Goal: Task Accomplishment & Management: Manage account settings

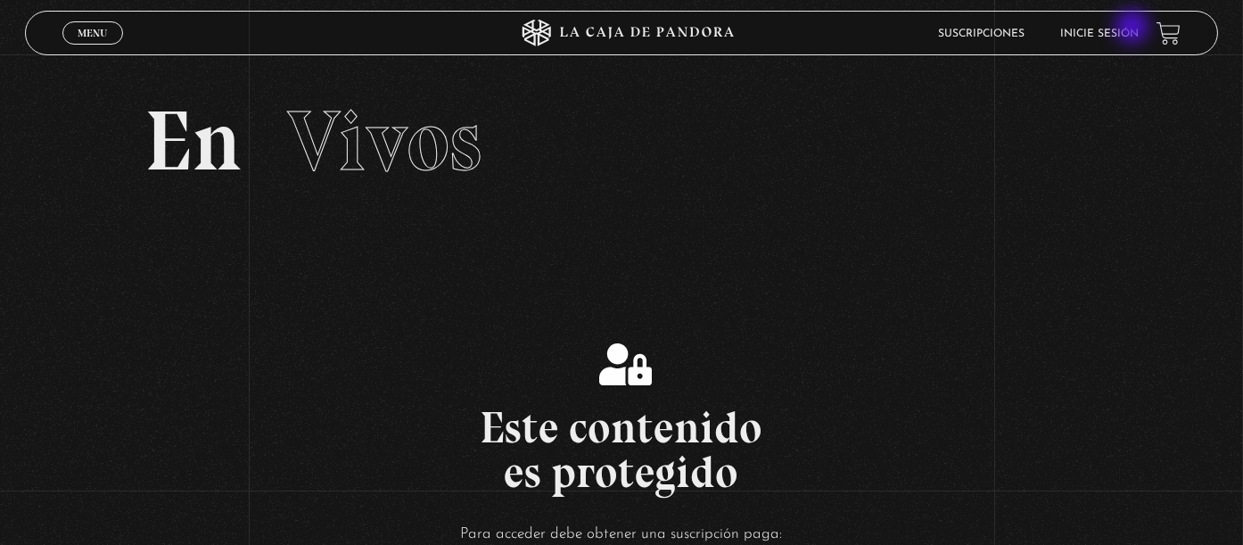
click at [1133, 29] on link "Inicie sesión" at bounding box center [1099, 34] width 78 height 11
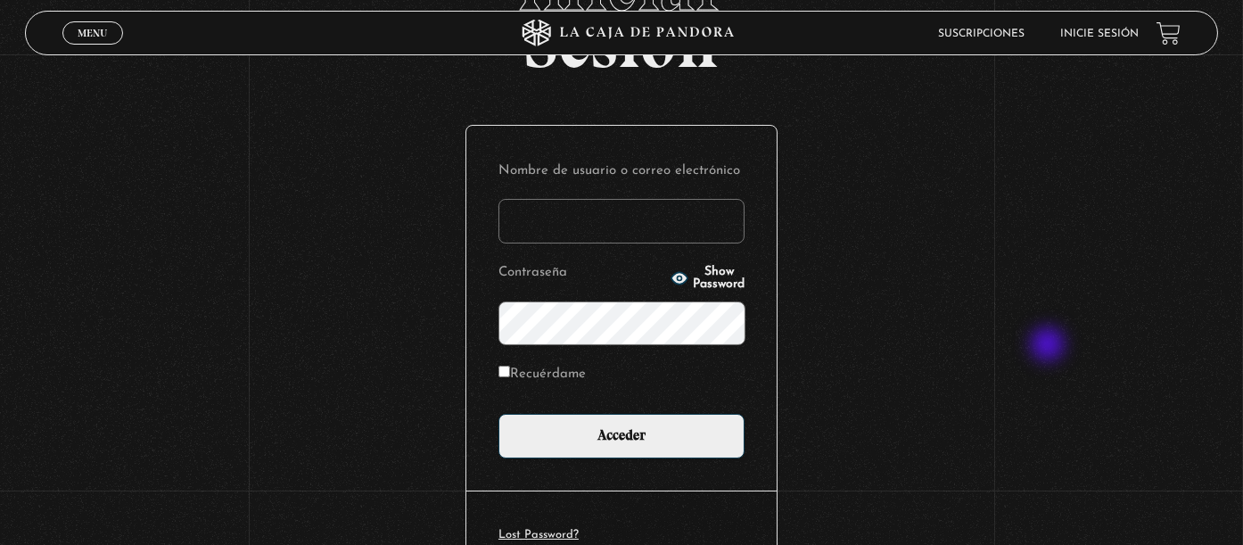
scroll to position [232, 0]
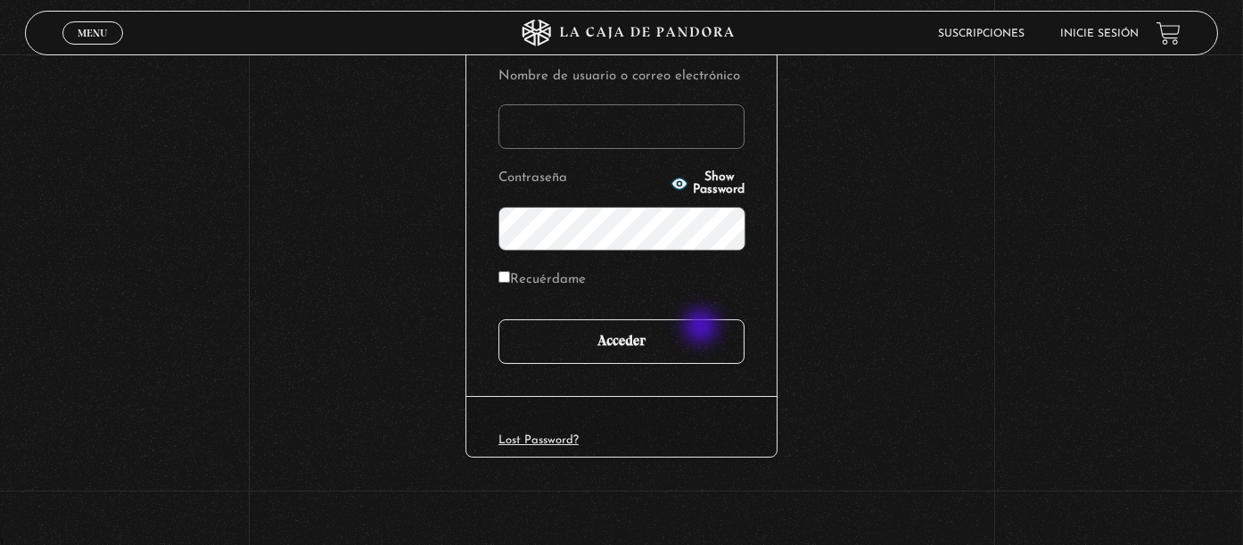
type input "[EMAIL_ADDRESS][DOMAIN_NAME]"
click at [684, 337] on input "Acceder" at bounding box center [621, 341] width 246 height 45
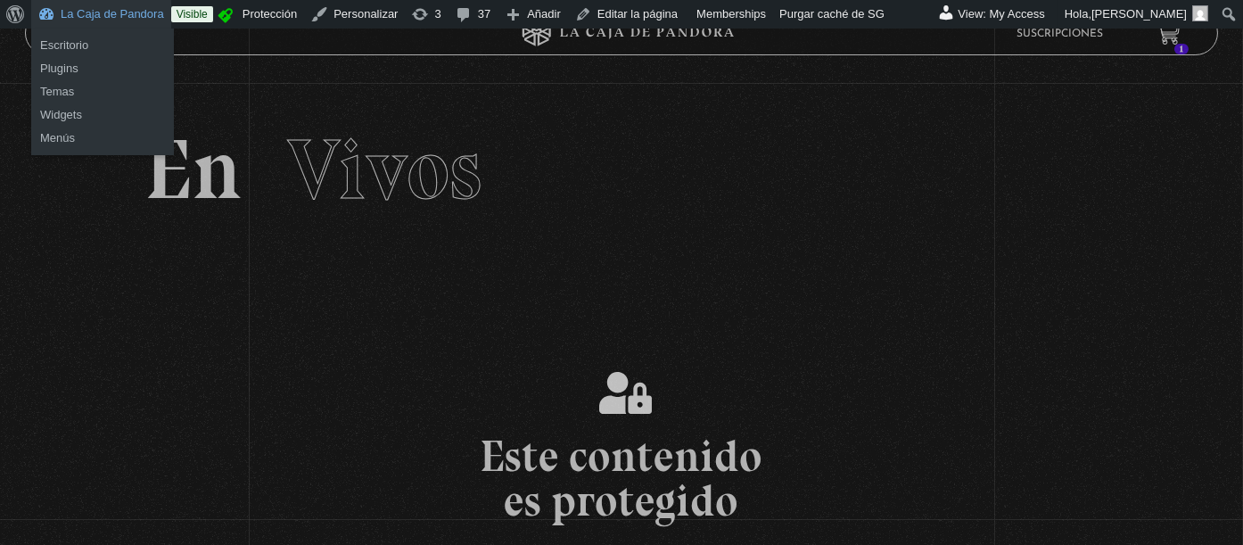
click at [134, 14] on link "La Caja de Pandora" at bounding box center [101, 14] width 140 height 29
